Goal: Task Accomplishment & Management: Use online tool/utility

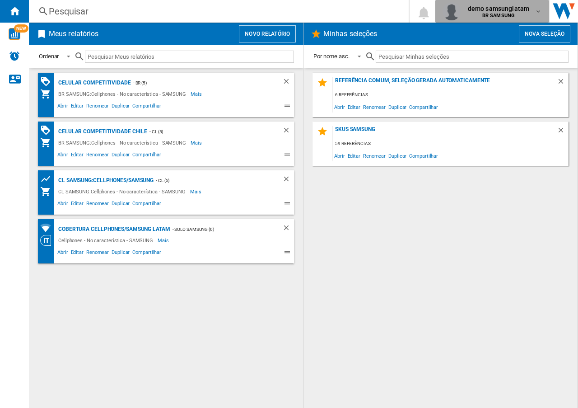
click at [532, 13] on div "demo samsunglatam BR SAMSUNG" at bounding box center [500, 11] width 71 height 14
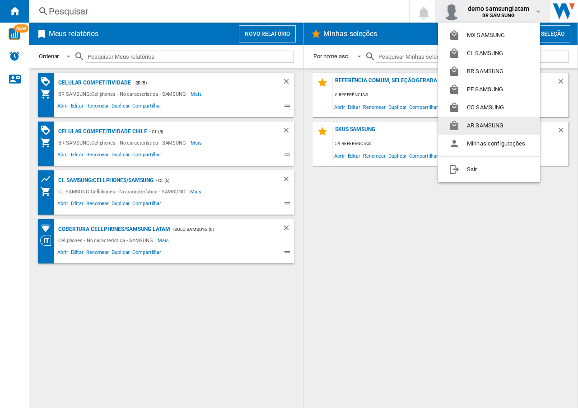
click at [485, 127] on button "AR SAMSUNG" at bounding box center [489, 126] width 102 height 18
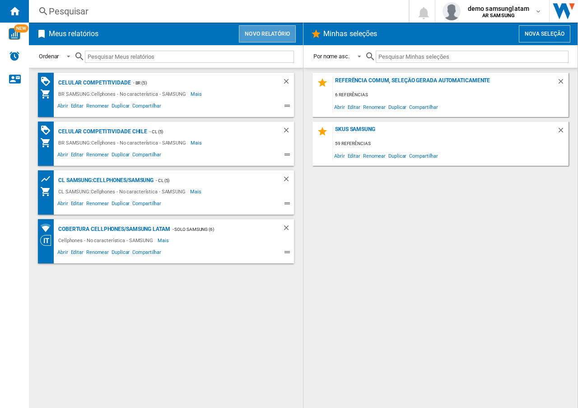
click at [272, 33] on button "Novo relatório" at bounding box center [267, 33] width 57 height 17
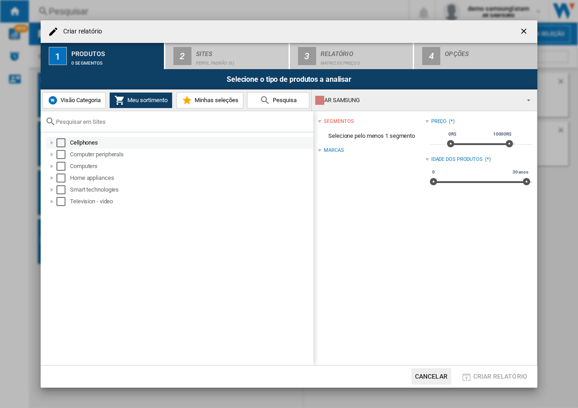
click at [52, 142] on div at bounding box center [51, 142] width 9 height 9
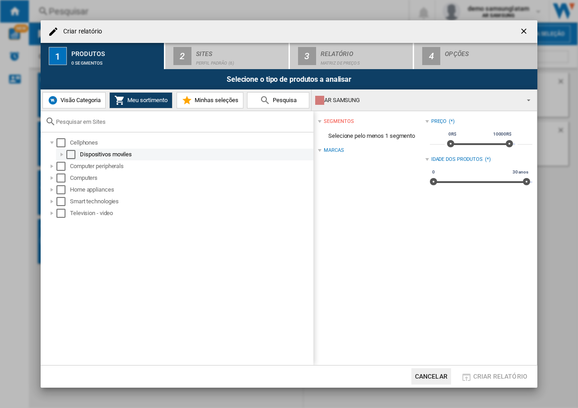
click at [63, 157] on div at bounding box center [61, 154] width 9 height 9
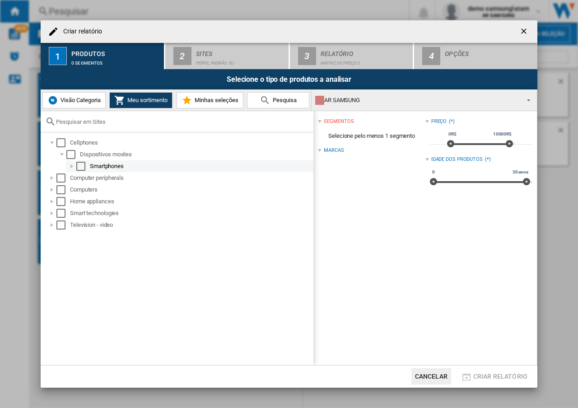
click at [74, 165] on div at bounding box center [71, 166] width 9 height 9
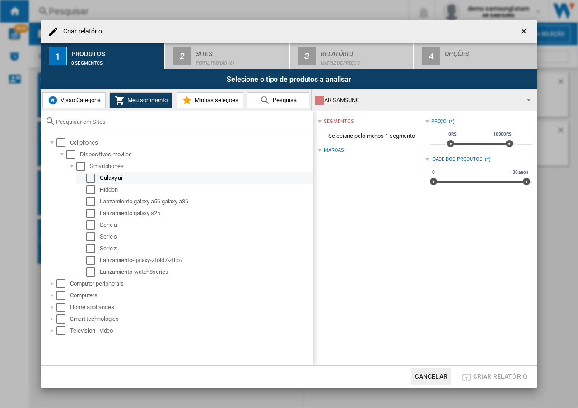
click at [93, 179] on div "Select" at bounding box center [90, 178] width 9 height 9
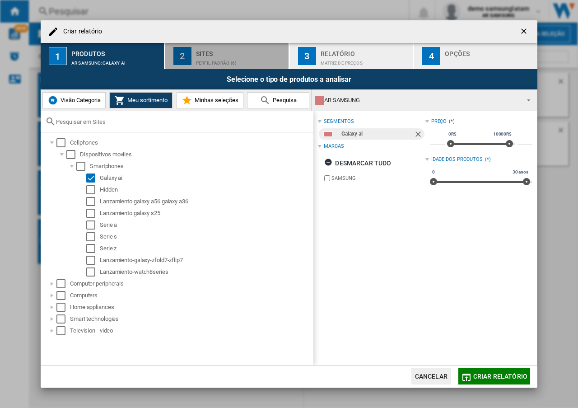
click at [229, 59] on div "Perfil padrão (6)" at bounding box center [240, 60] width 89 height 9
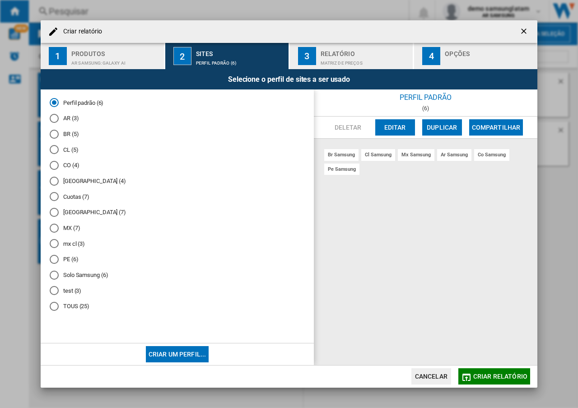
click at [53, 165] on div "CO (4)" at bounding box center [54, 165] width 9 height 9
click at [396, 127] on button "Editar" at bounding box center [396, 127] width 40 height 16
